Goal: Register for event/course

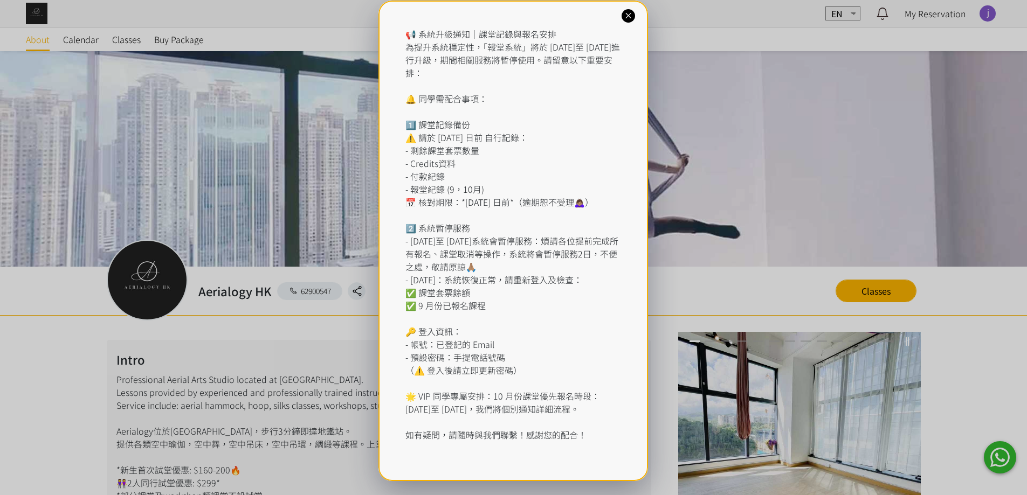
click at [134, 33] on div "📢 系統升級通知｜課堂記錄與報名安排 為提升系統穩定性，「報堂系統」將於 2025 年 9 月 1 日至 2 日進行升級，期間相關服務將暫停使用。請留意以下重…" at bounding box center [513, 247] width 1027 height 495
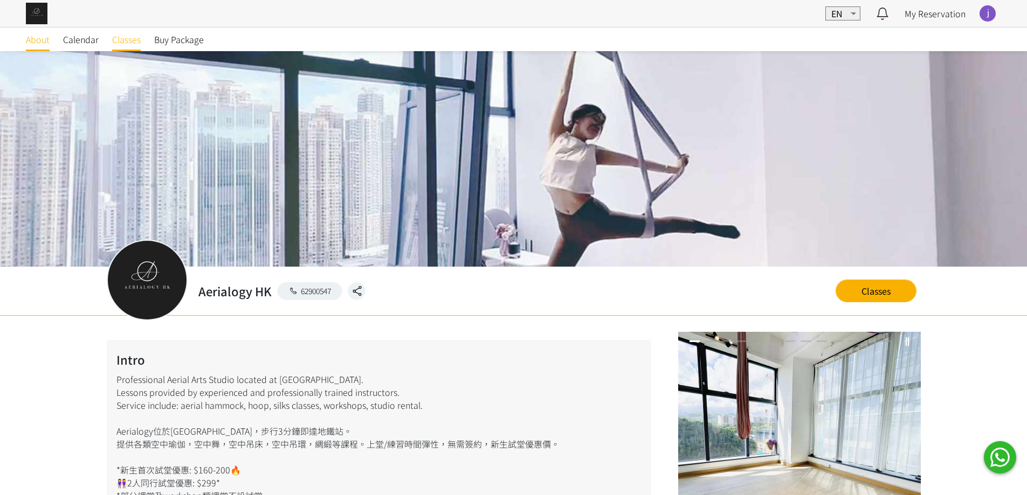
click at [130, 39] on span "Classes" at bounding box center [126, 39] width 29 height 13
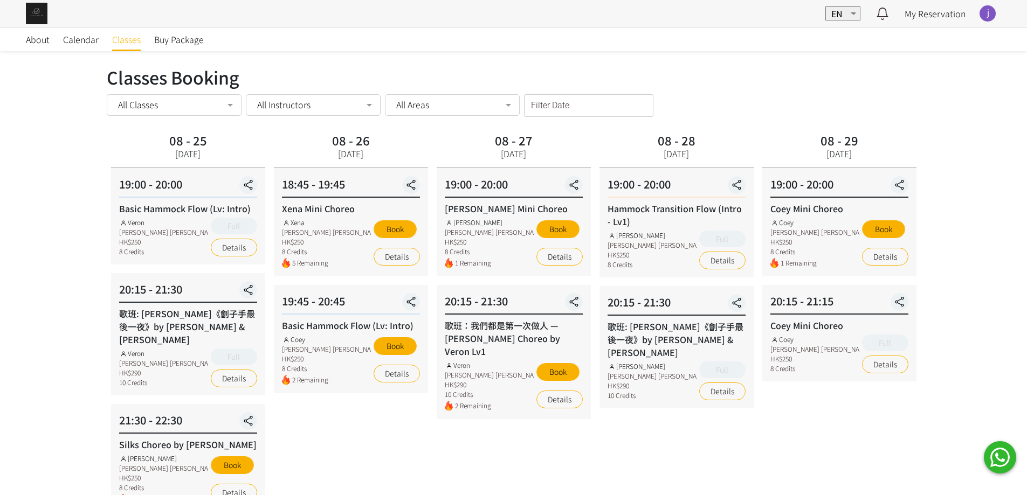
click at [572, 107] on input "Filter Date" at bounding box center [588, 105] width 129 height 23
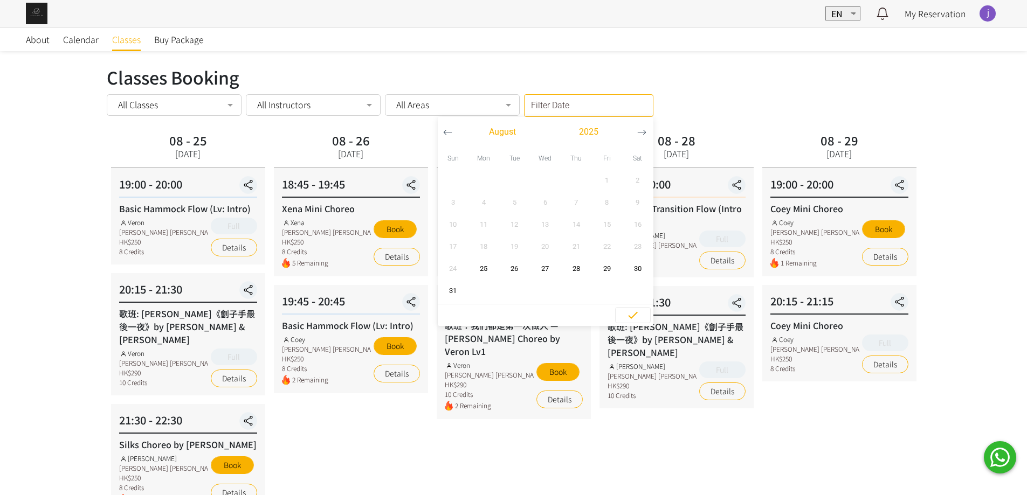
click at [635, 134] on button "button" at bounding box center [642, 132] width 20 height 30
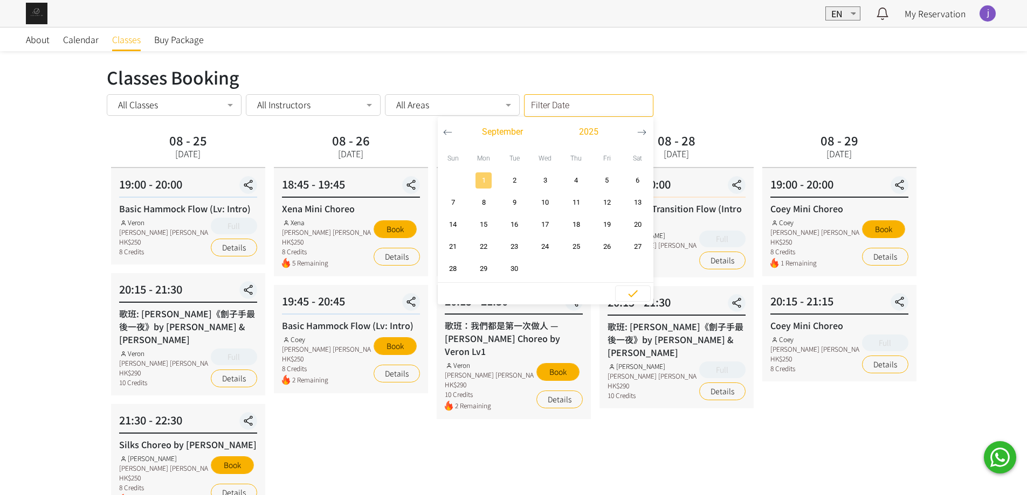
click at [489, 182] on span "1" at bounding box center [484, 180] width 24 height 11
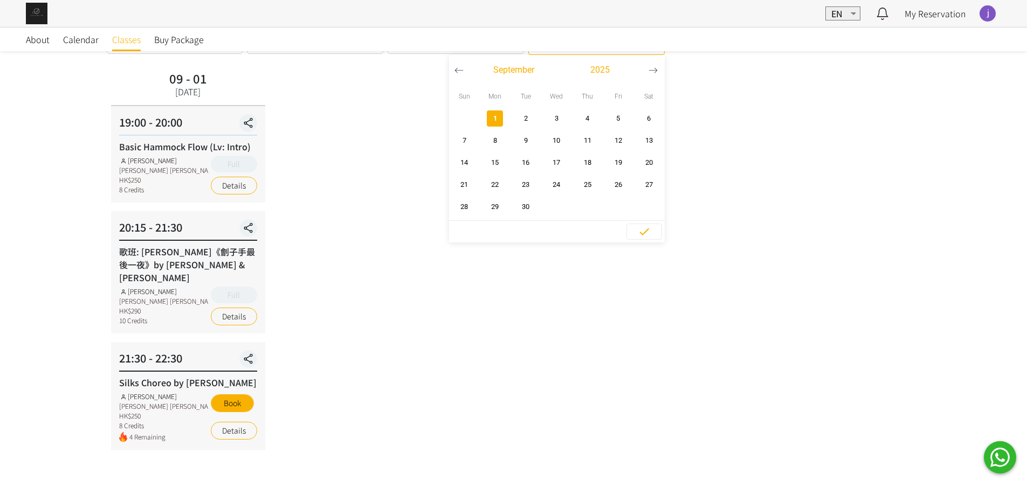
scroll to position [65, 0]
click at [649, 64] on icon "button" at bounding box center [653, 67] width 9 height 9
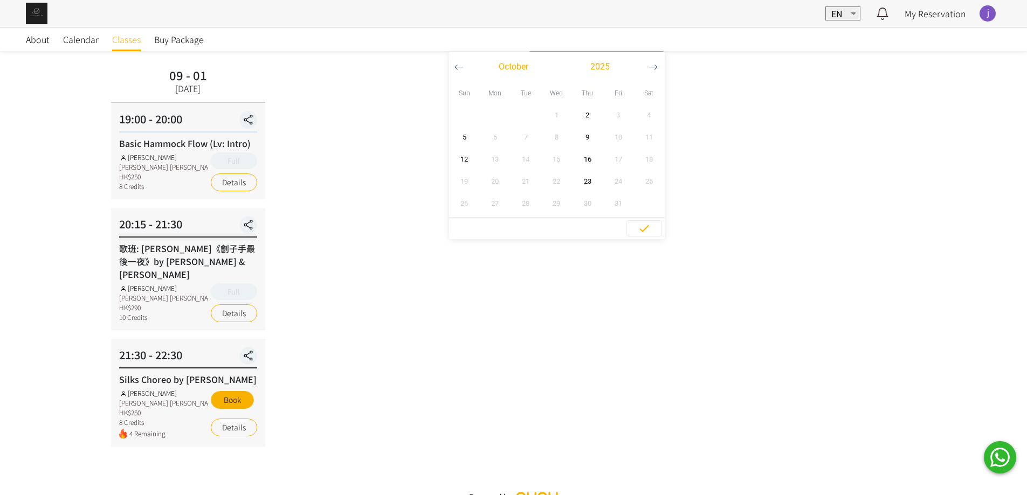
click at [454, 70] on icon "button" at bounding box center [458, 67] width 9 height 9
click at [581, 118] on span "4" at bounding box center [587, 115] width 24 height 11
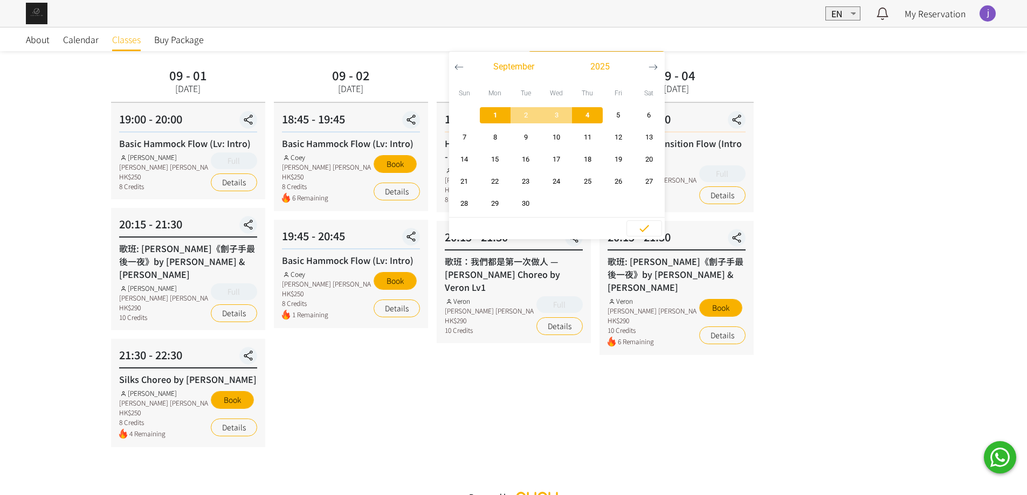
click at [581, 118] on span "4" at bounding box center [587, 115] width 24 height 11
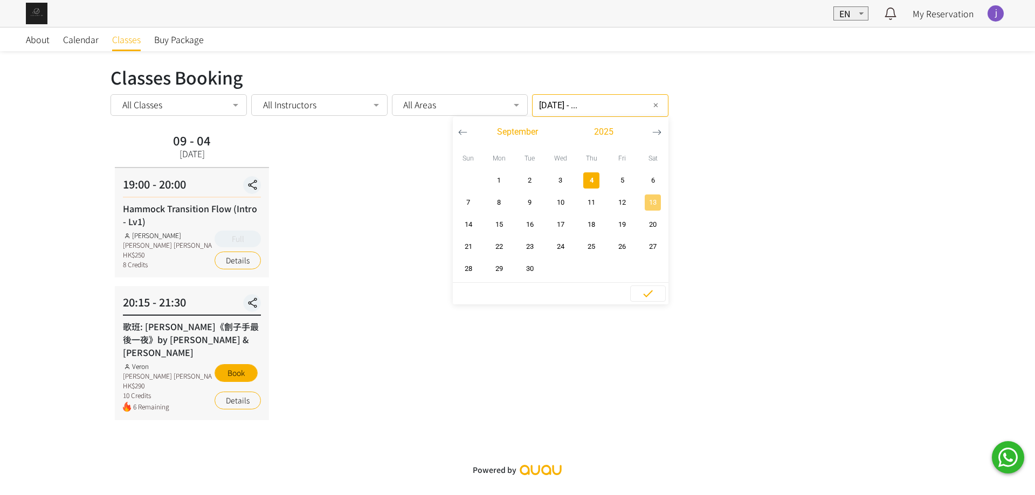
click at [647, 202] on span "13" at bounding box center [653, 202] width 24 height 11
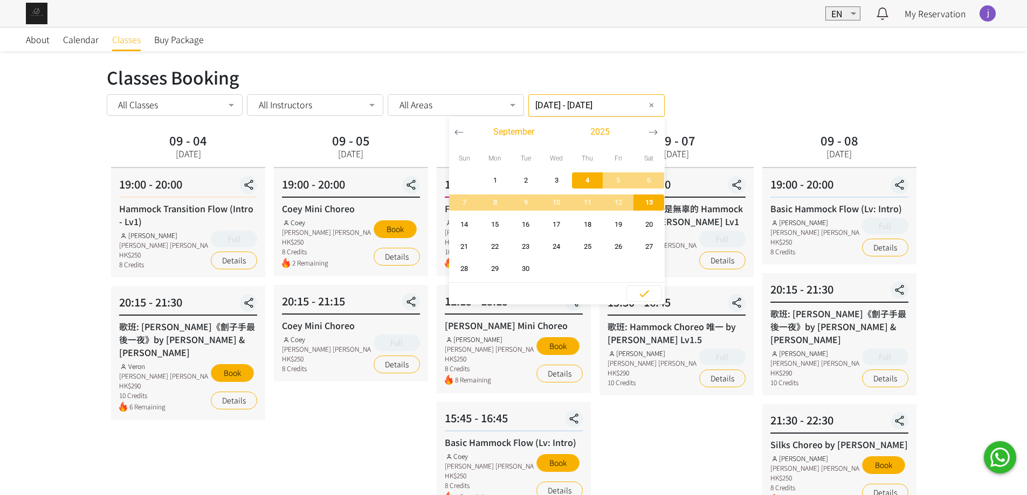
click at [647, 202] on span "13" at bounding box center [649, 202] width 24 height 11
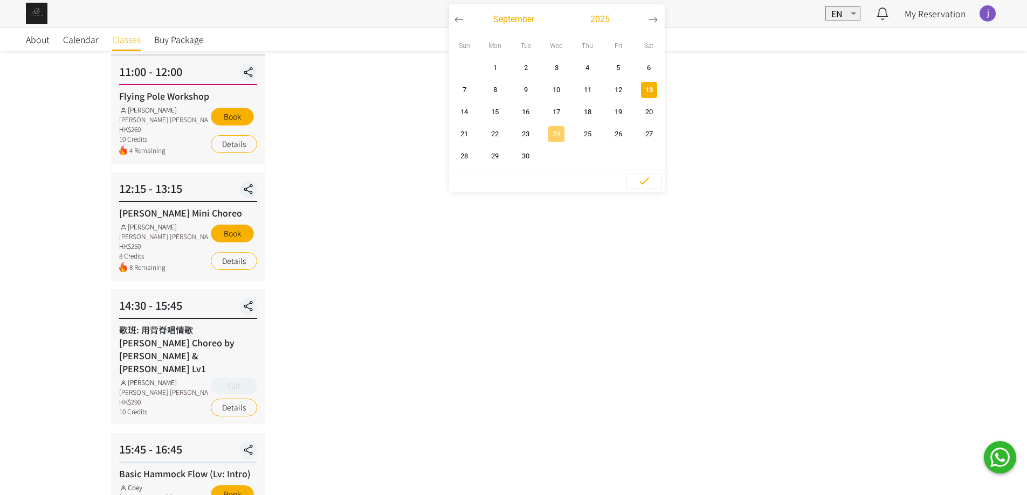
scroll to position [108, 0]
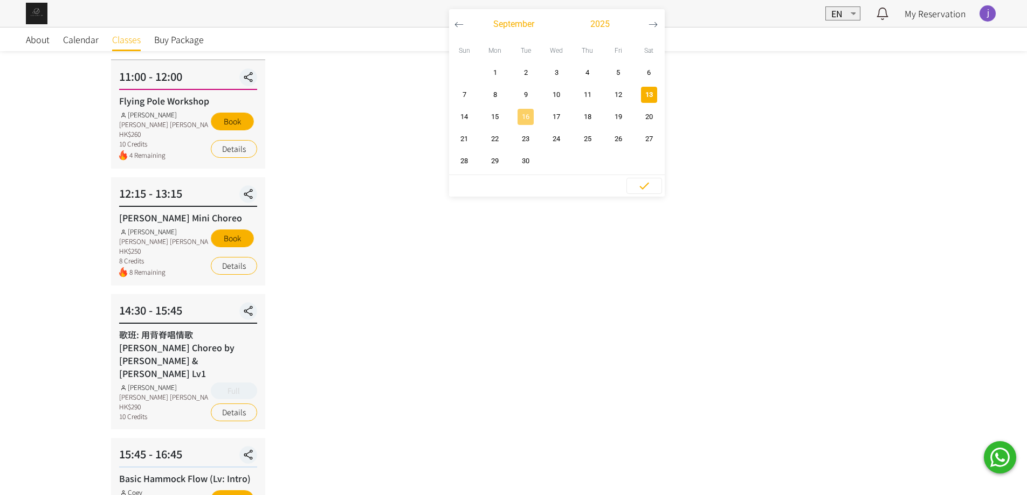
click at [520, 117] on span "16" at bounding box center [526, 117] width 24 height 11
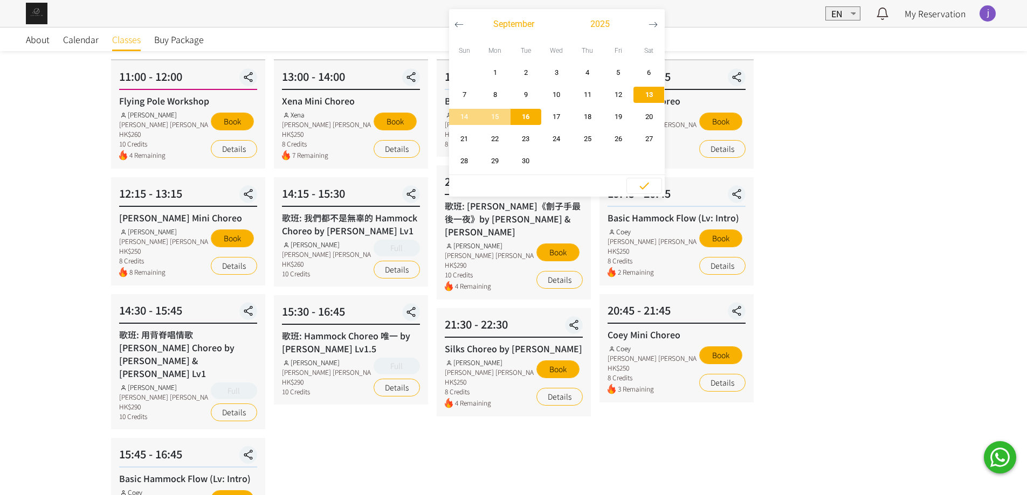
click at [520, 119] on span "16" at bounding box center [526, 117] width 24 height 11
type input "[DATE] - ..."
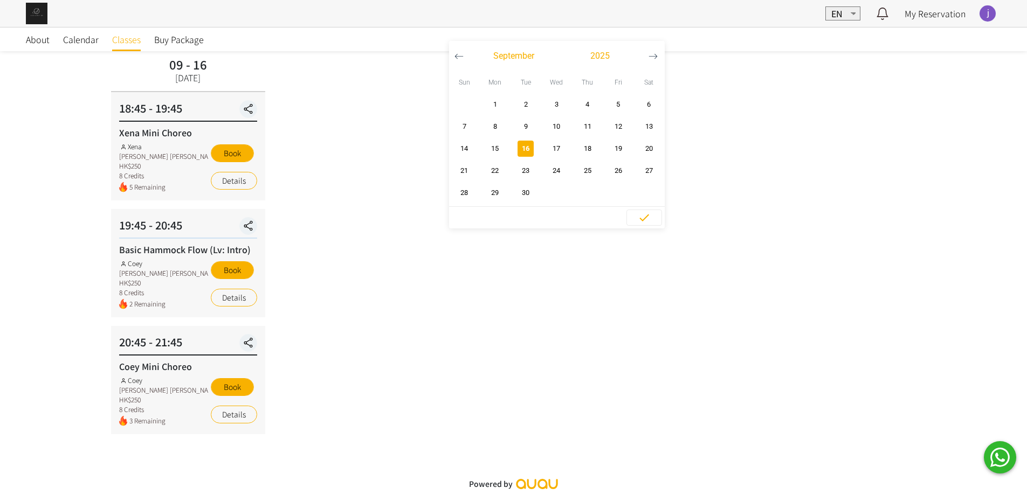
click at [353, 272] on div "09 - 16 [DATE] 18:45 - 19:45 Xena Mini Choreo Xena [PERSON_NAME] [PERSON_NAME]$…" at bounding box center [514, 244] width 814 height 381
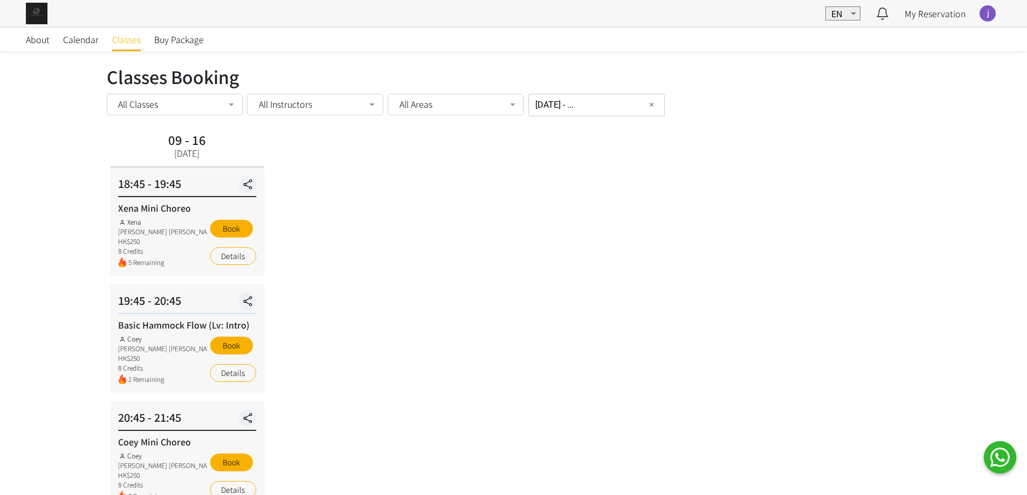
scroll to position [0, 0]
